Goal: Task Accomplishment & Management: Use online tool/utility

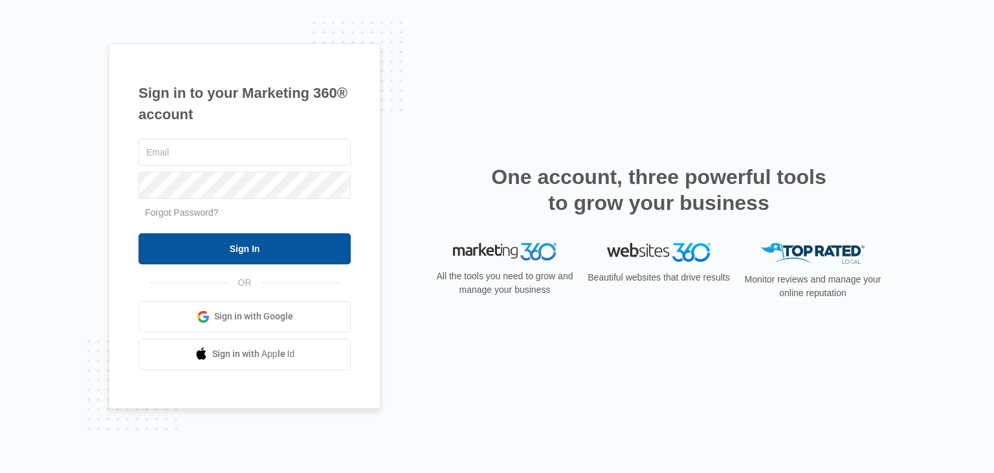
type input "[EMAIL_ADDRESS][DOMAIN_NAME]"
click at [280, 243] on input "Sign In" at bounding box center [245, 248] width 212 height 31
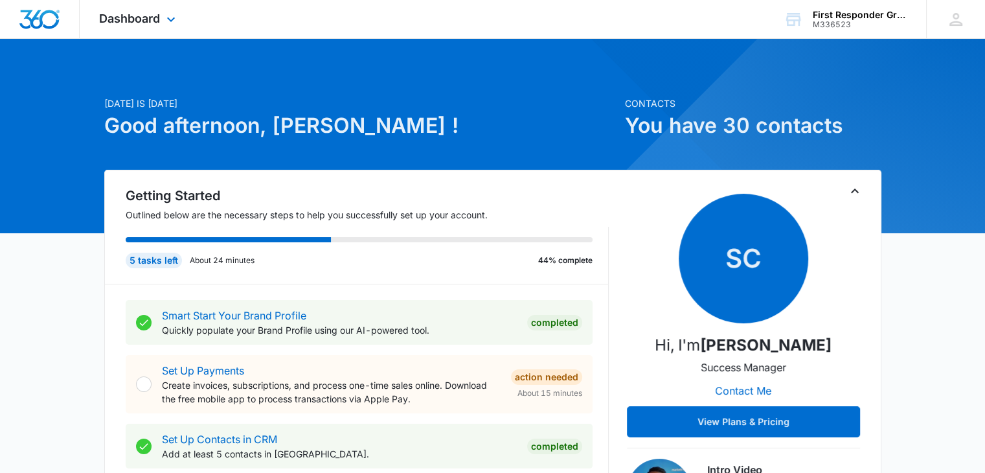
click at [163, 15] on div "Dashboard Apps Reputation Websites Forms CRM Email Social Payments POS Content …" at bounding box center [139, 19] width 118 height 38
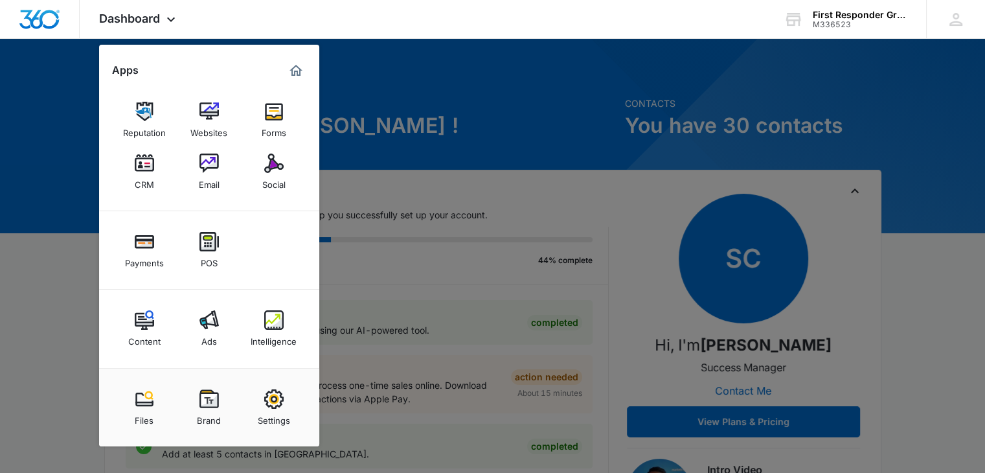
click at [264, 161] on img at bounding box center [273, 162] width 19 height 19
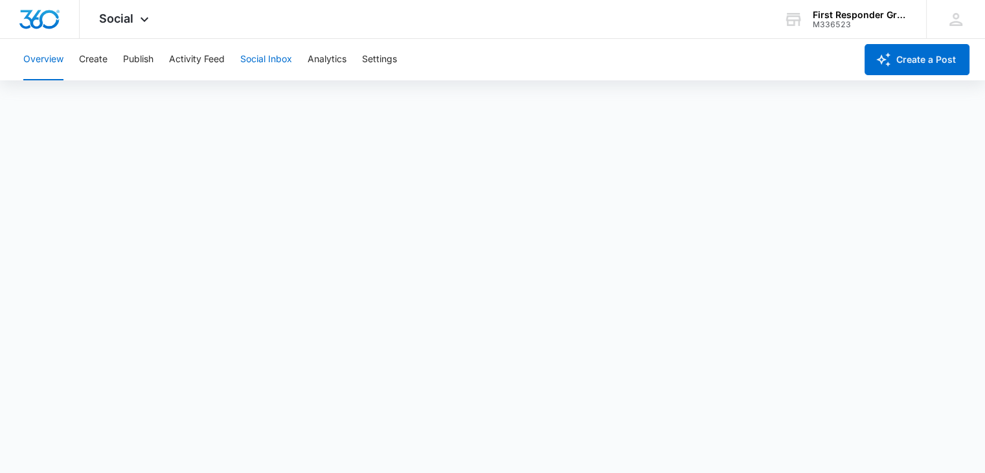
click at [275, 57] on button "Social Inbox" at bounding box center [266, 59] width 52 height 41
click at [334, 57] on button "Analytics" at bounding box center [327, 59] width 39 height 41
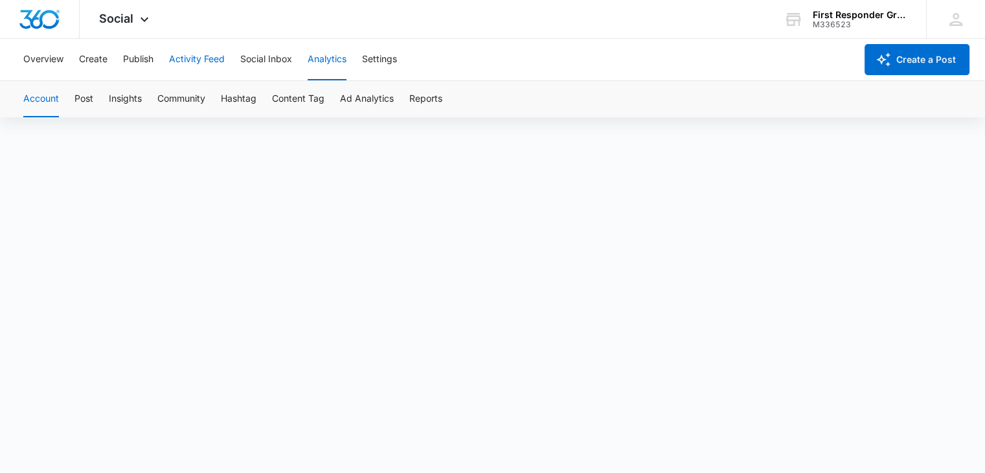
click at [182, 58] on button "Activity Feed" at bounding box center [197, 59] width 56 height 41
click at [148, 59] on button "Publish" at bounding box center [138, 59] width 30 height 41
click at [87, 56] on button "Create" at bounding box center [93, 59] width 28 height 41
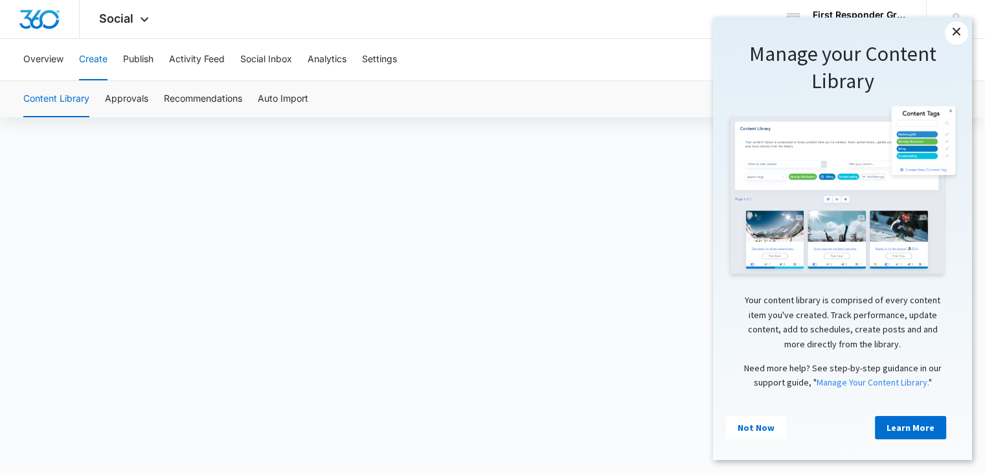
click at [956, 38] on link "×" at bounding box center [956, 32] width 23 height 23
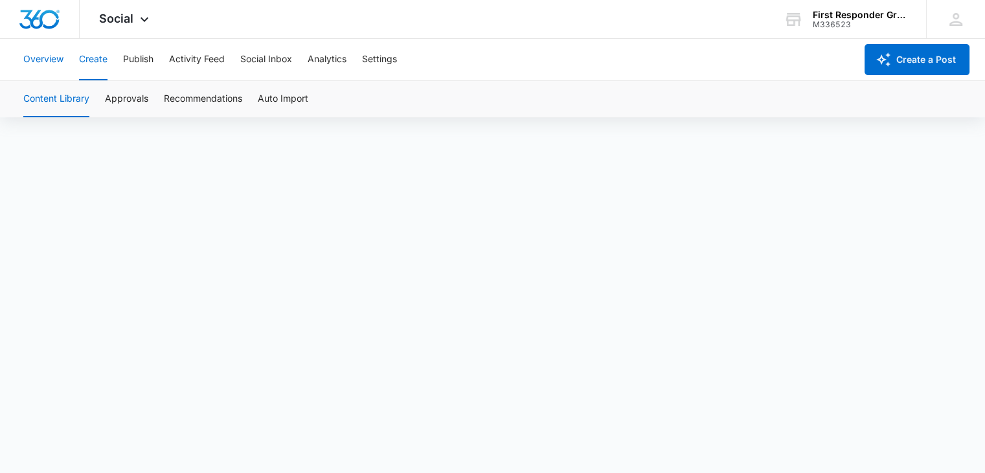
click at [35, 55] on button "Overview" at bounding box center [43, 59] width 40 height 41
click at [145, 19] on icon at bounding box center [145, 23] width 16 height 16
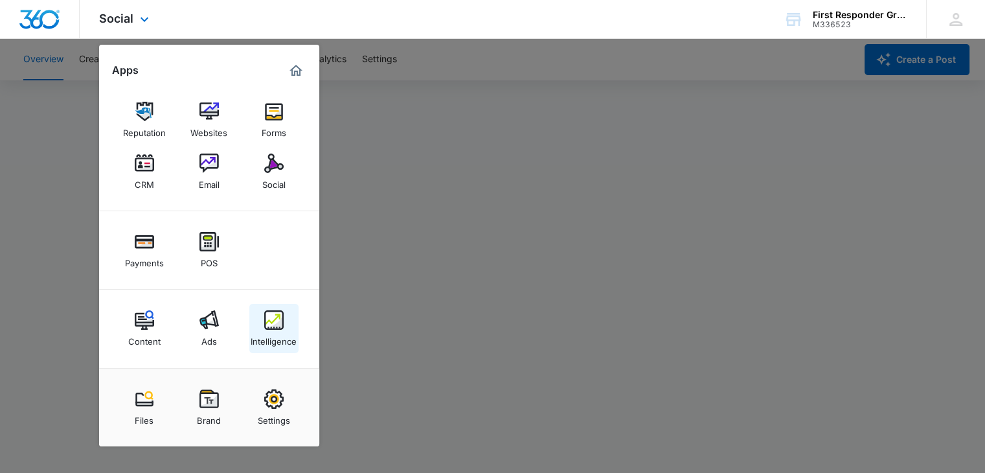
click at [278, 324] on img at bounding box center [273, 319] width 19 height 19
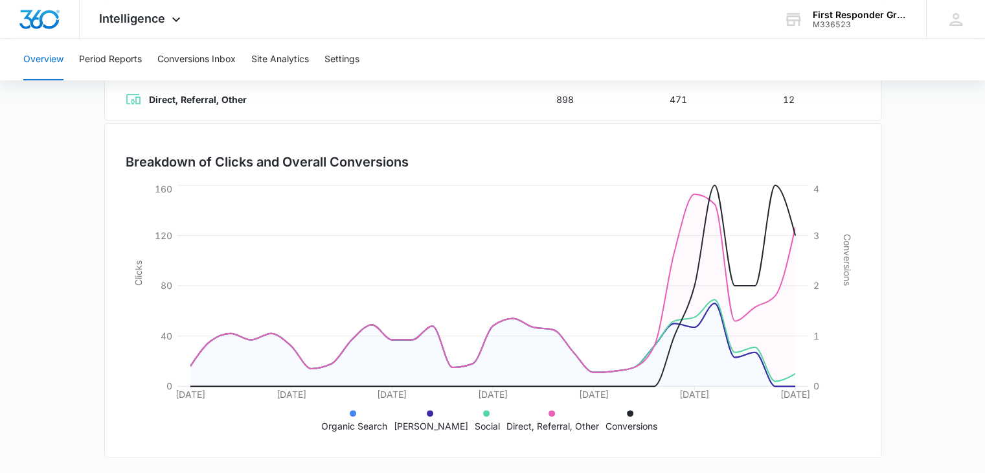
scroll to position [328, 0]
